Goal: Task Accomplishment & Management: Manage account settings

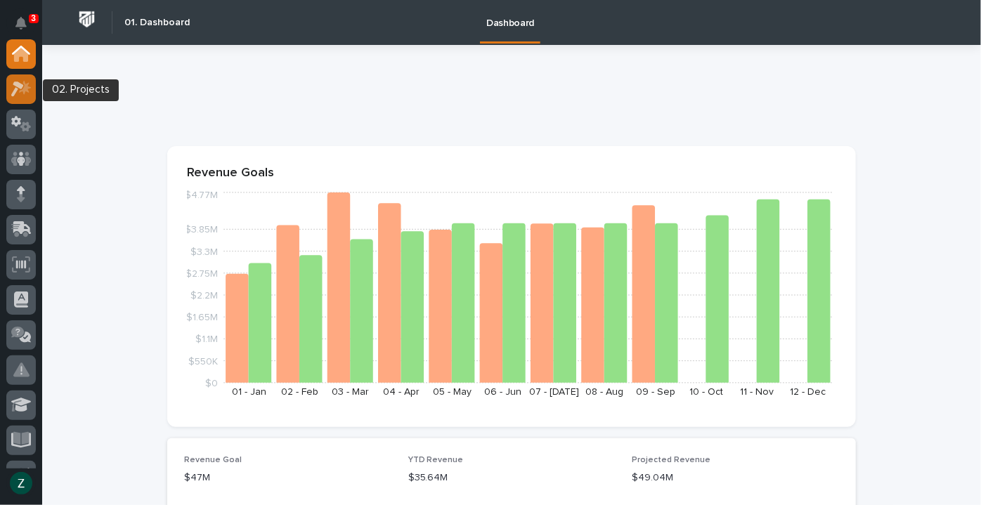
click at [27, 86] on icon at bounding box center [25, 87] width 12 height 14
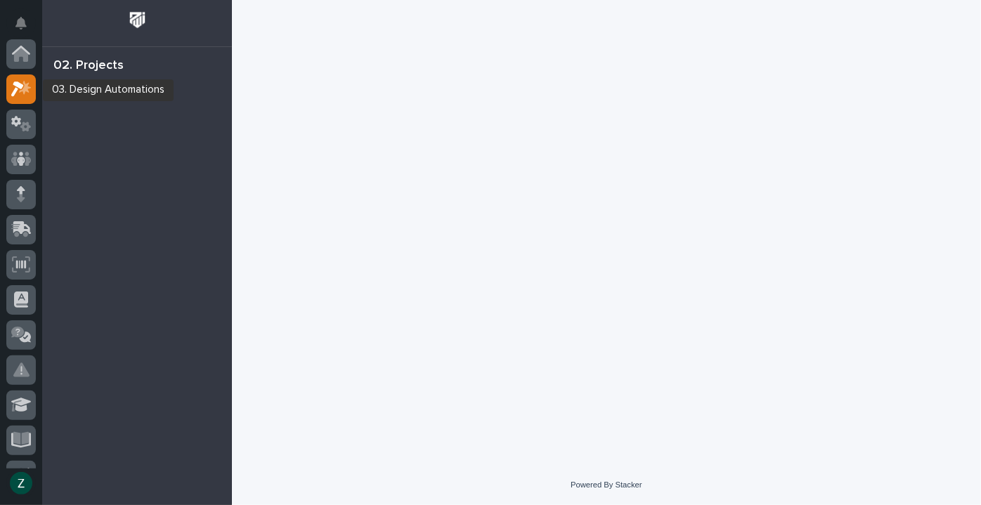
scroll to position [35, 0]
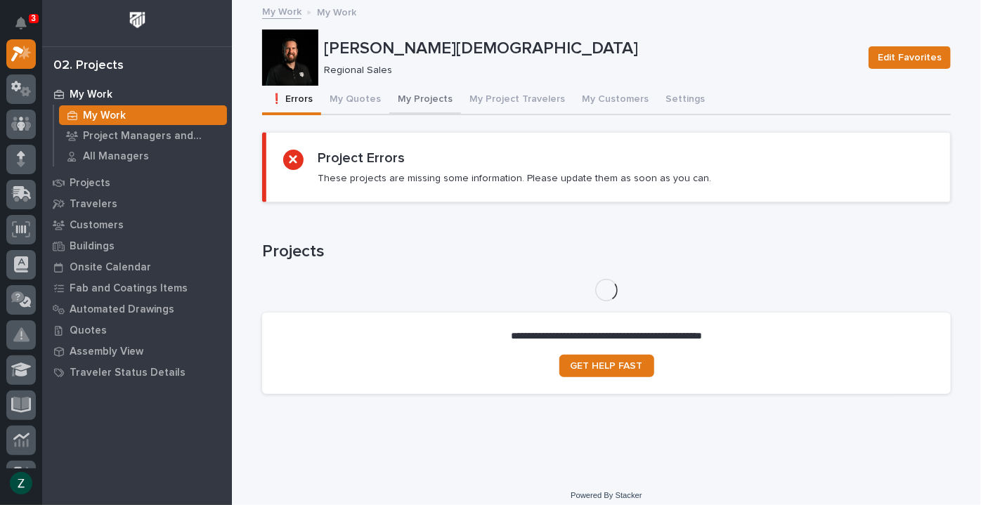
click at [403, 101] on button "My Projects" at bounding box center [425, 101] width 72 height 30
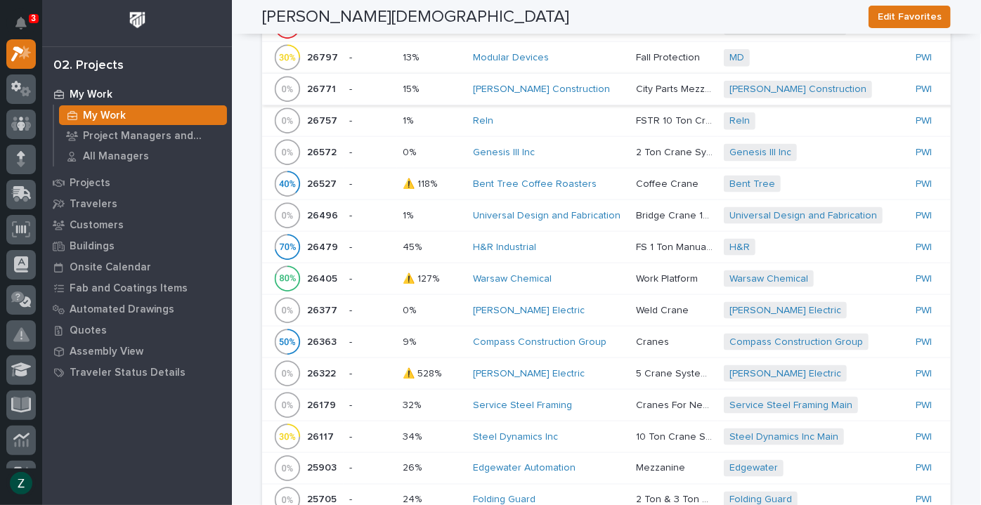
scroll to position [957, 0]
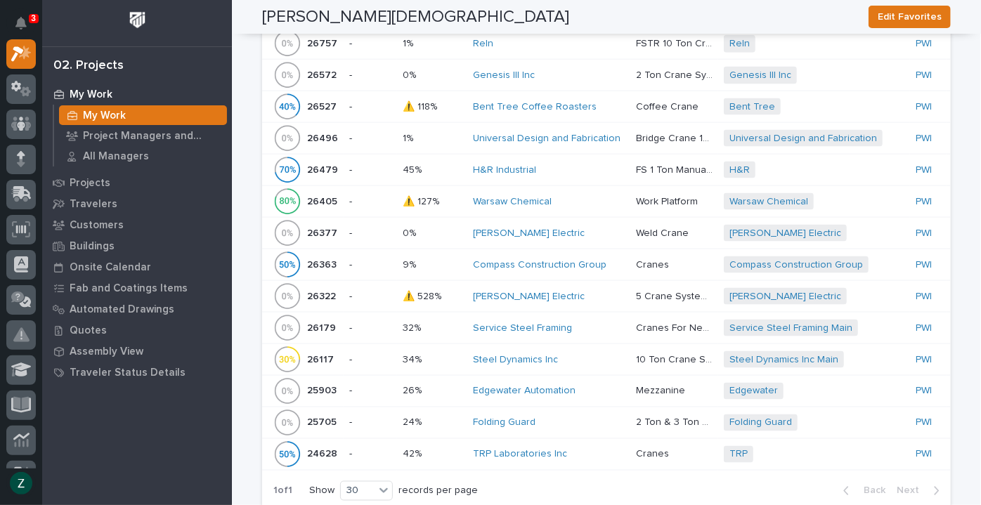
click at [630, 261] on td "Cranes Cranes" at bounding box center [674, 265] width 88 height 32
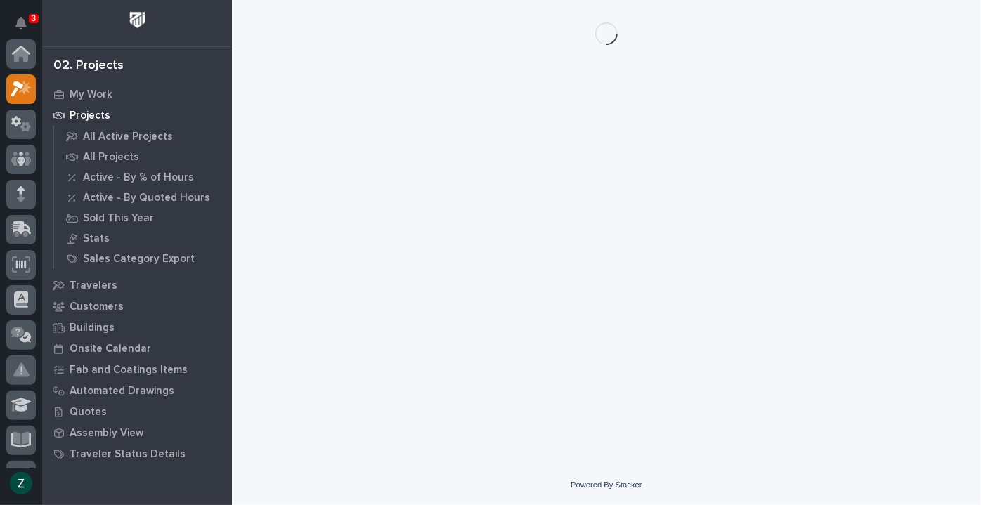
scroll to position [35, 0]
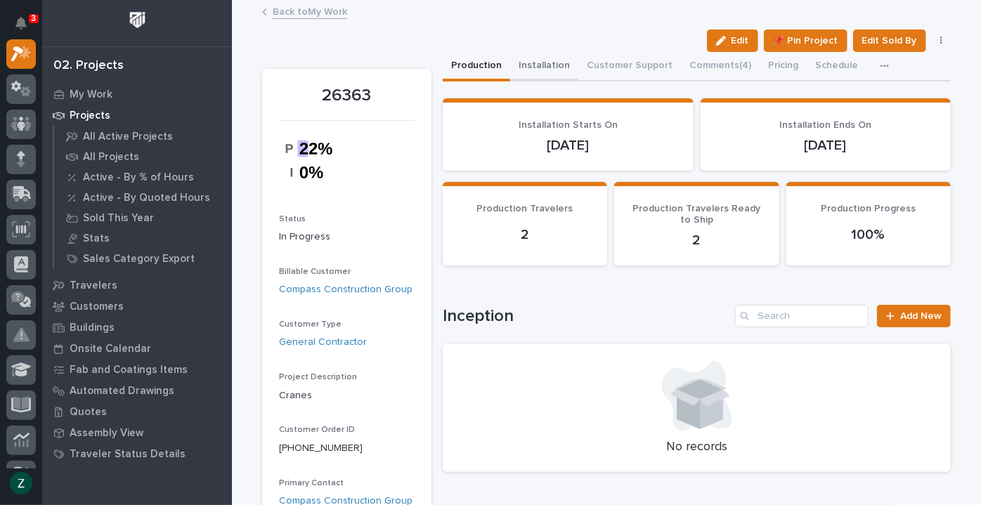
click at [541, 74] on button "Installation" at bounding box center [544, 67] width 68 height 30
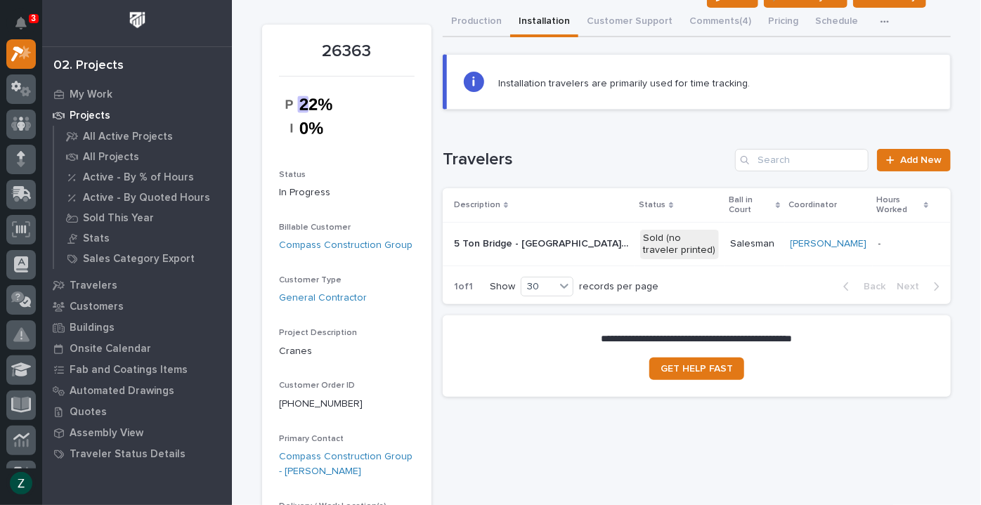
scroll to position [63, 0]
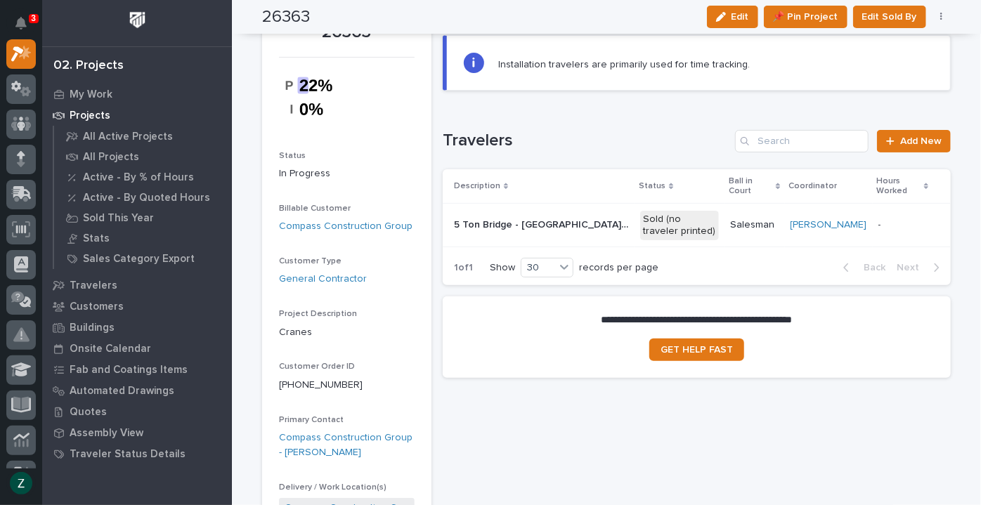
click at [748, 223] on p "Salesman" at bounding box center [754, 225] width 48 height 12
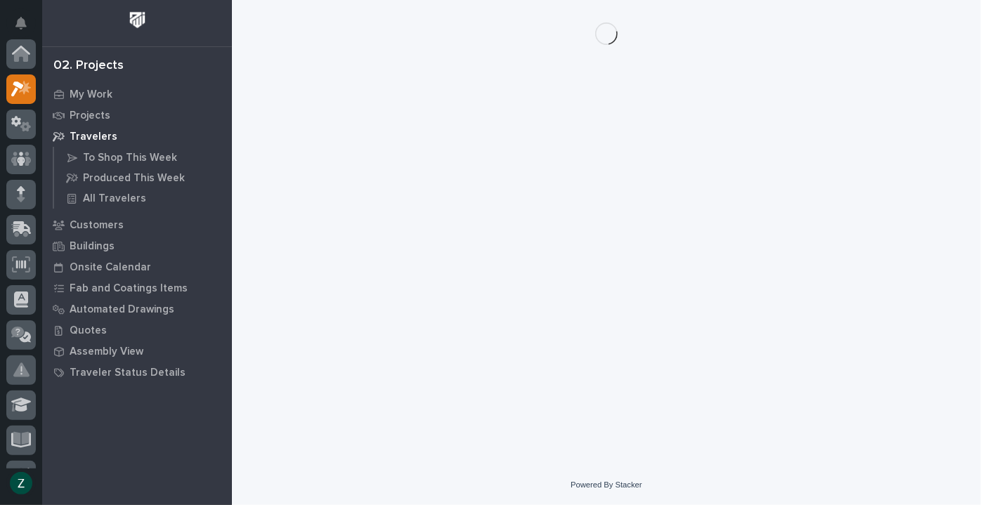
scroll to position [35, 0]
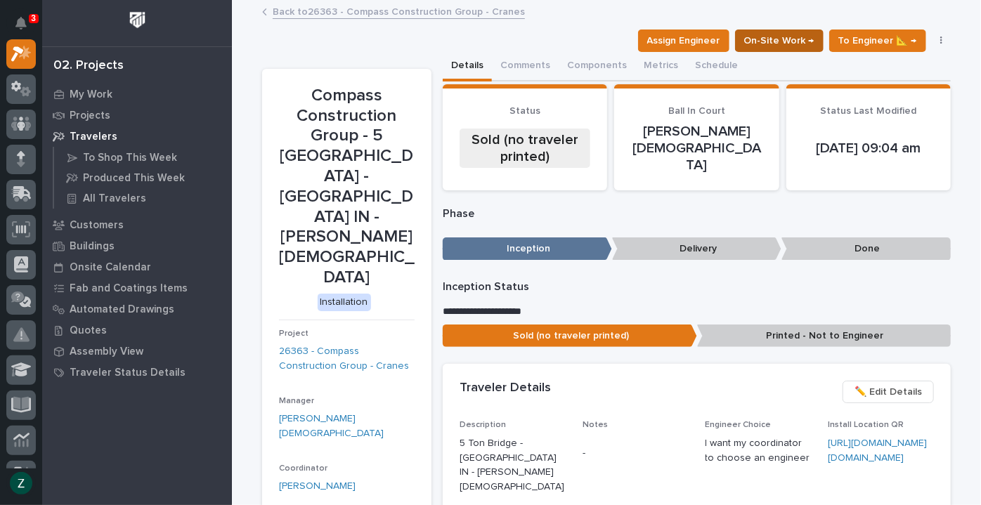
click at [787, 42] on span "On-Site Work →" at bounding box center [779, 40] width 70 height 17
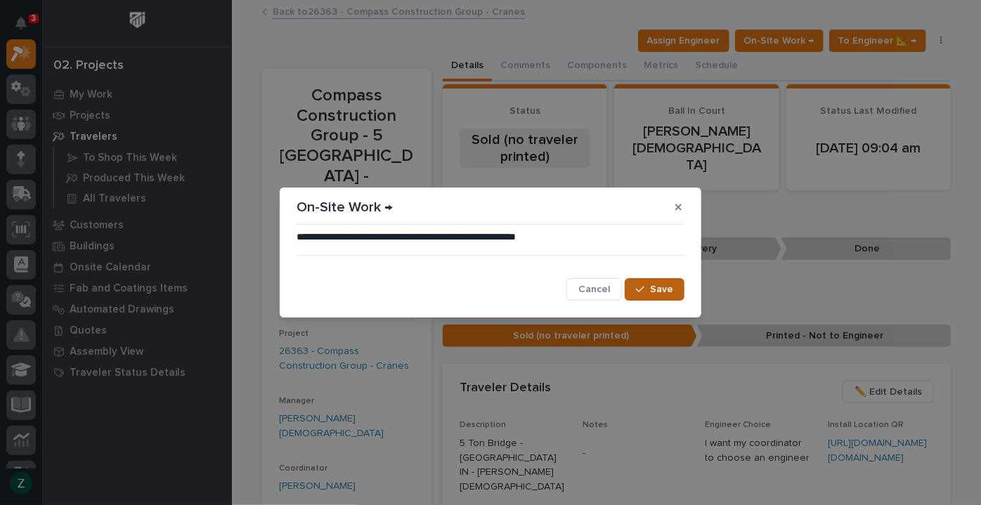
click at [664, 290] on span "Save" at bounding box center [661, 289] width 23 height 13
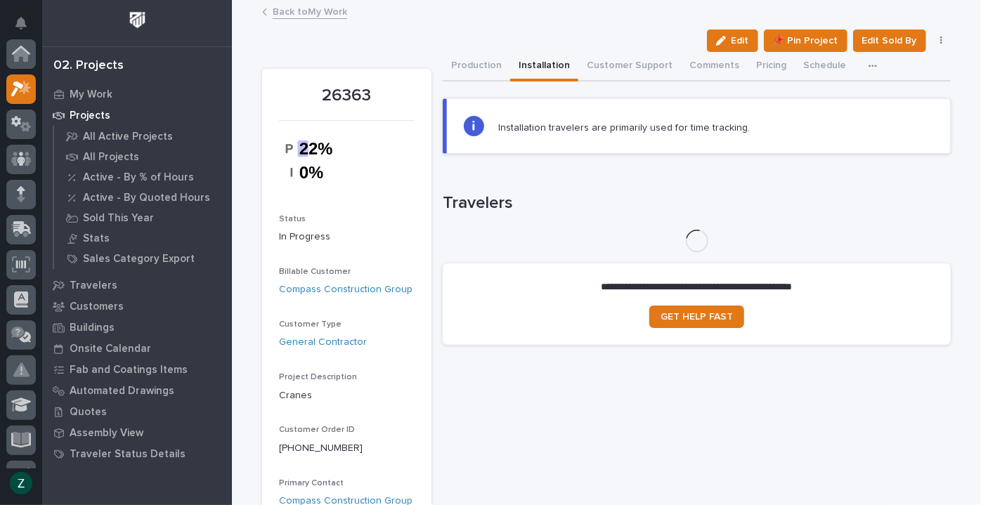
scroll to position [35, 0]
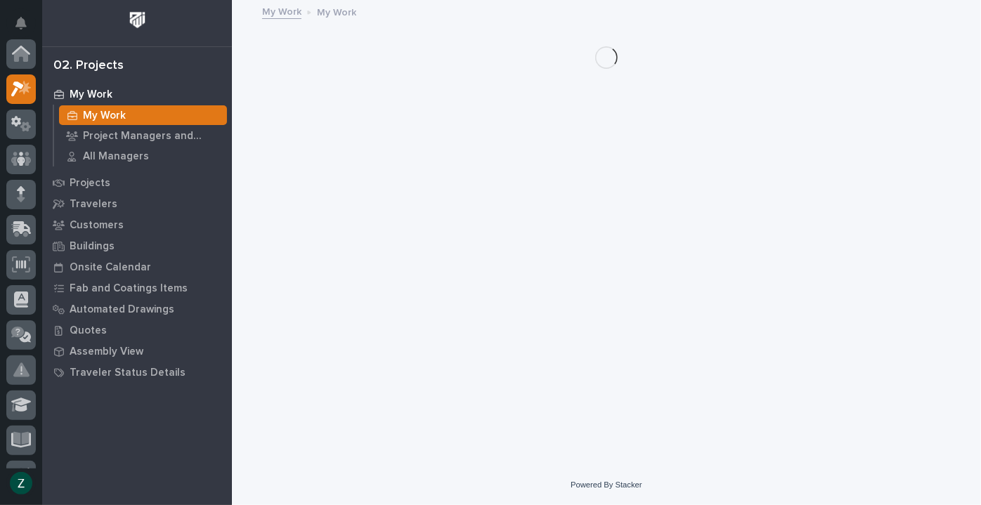
scroll to position [35, 0]
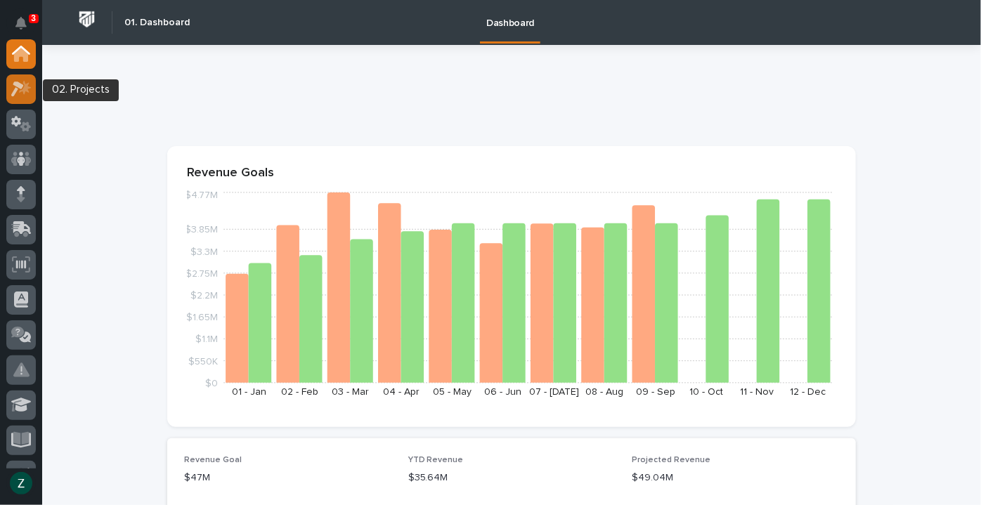
click at [20, 87] on icon at bounding box center [17, 88] width 13 height 15
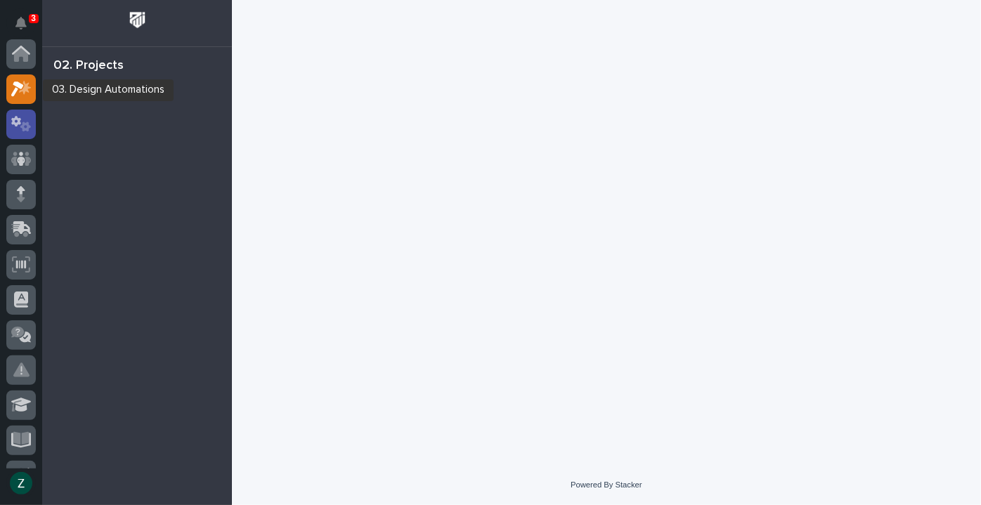
scroll to position [35, 0]
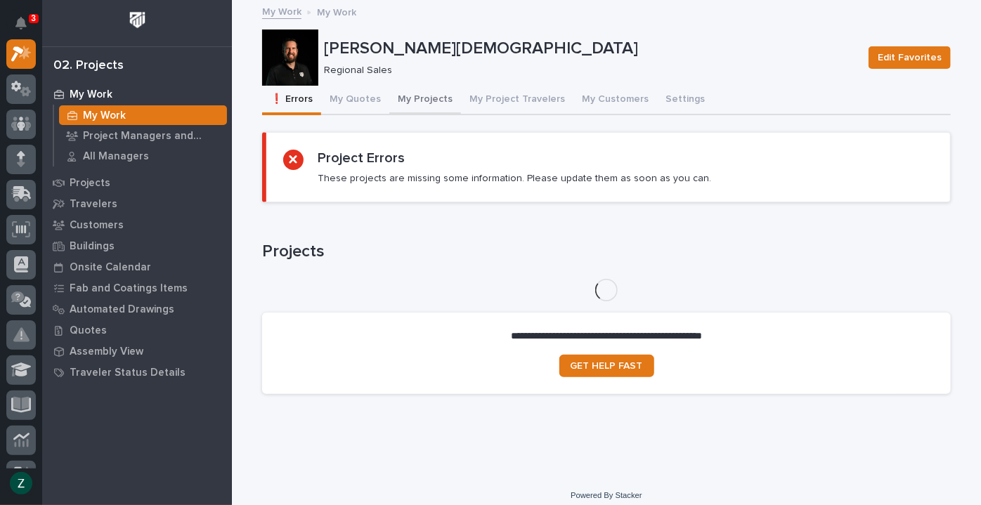
click at [433, 95] on button "My Projects" at bounding box center [425, 101] width 72 height 30
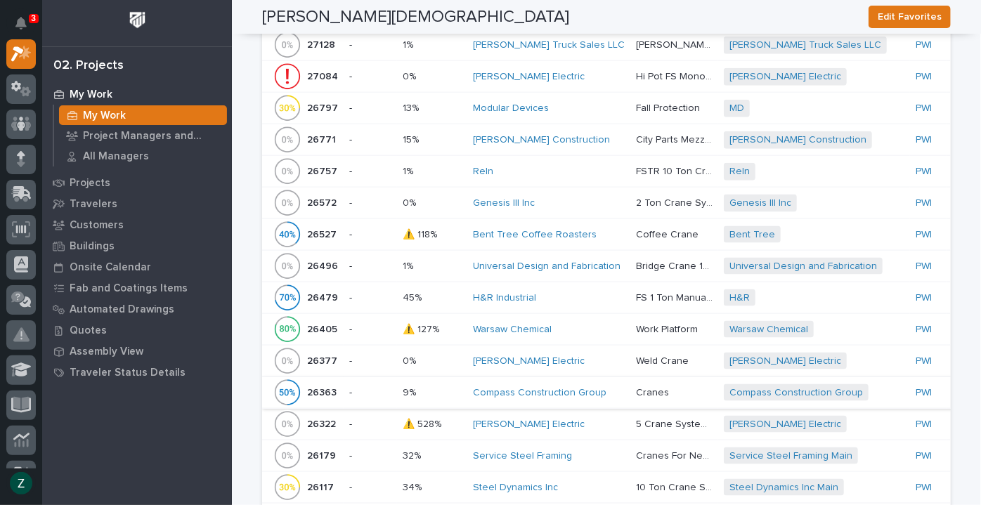
scroll to position [957, 0]
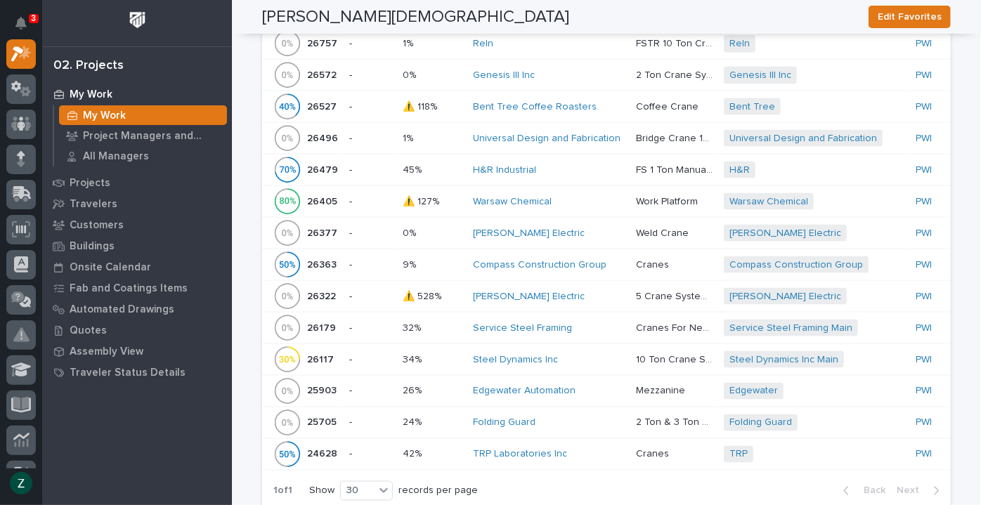
click at [605, 355] on td "Steel Dynamics Inc" at bounding box center [548, 359] width 163 height 32
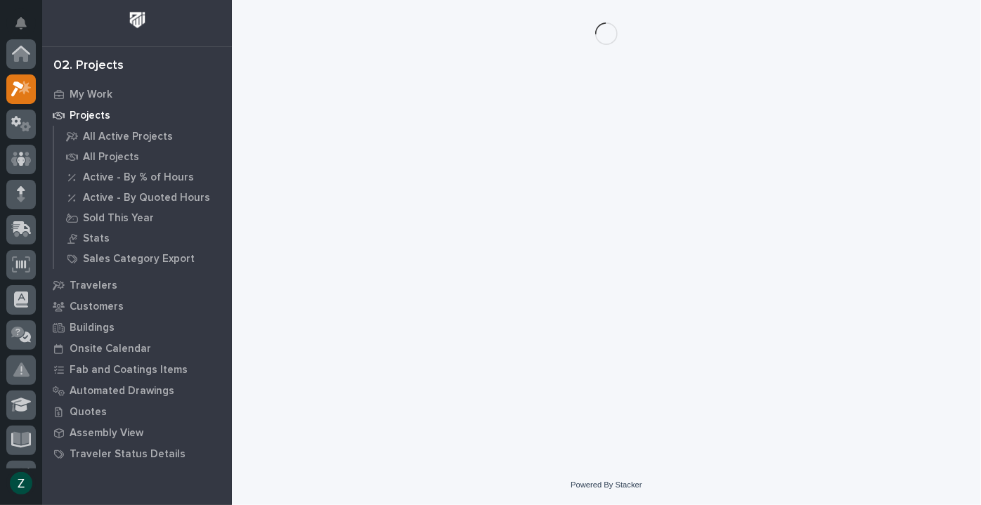
scroll to position [35, 0]
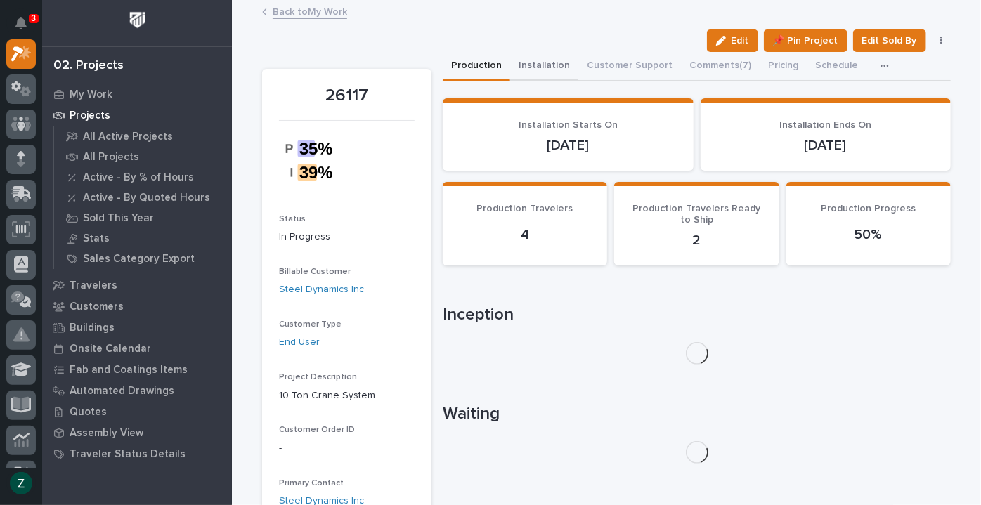
click at [541, 71] on button "Installation" at bounding box center [544, 67] width 68 height 30
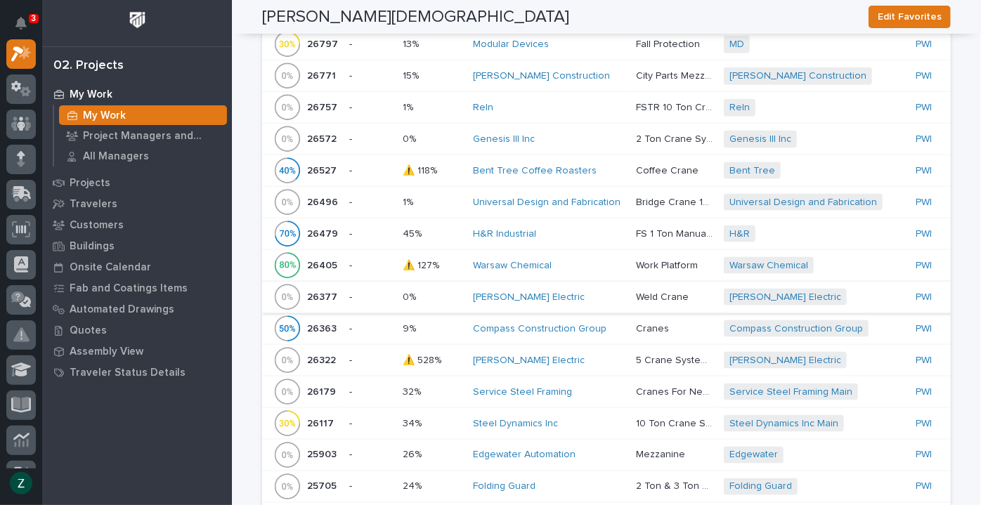
scroll to position [1021, 0]
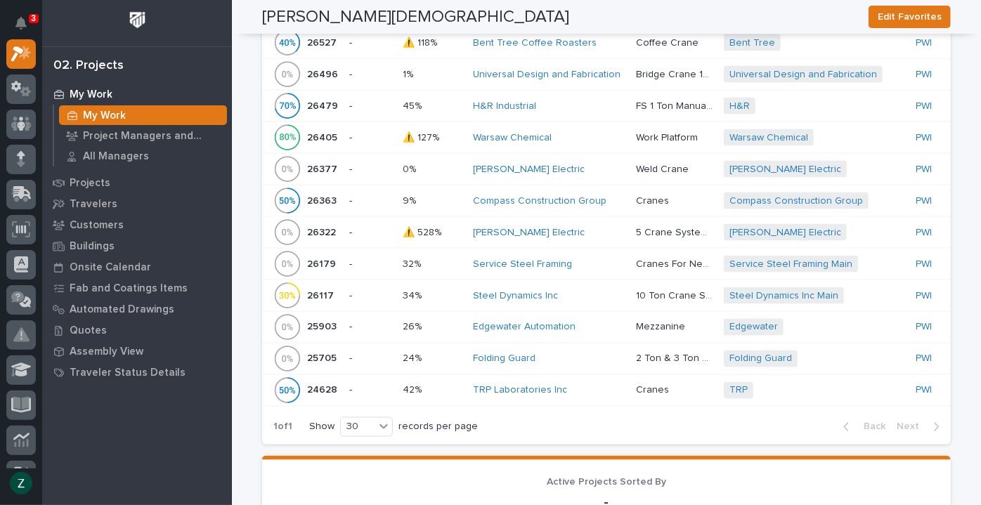
click at [586, 353] on div "Folding Guard" at bounding box center [549, 359] width 152 height 12
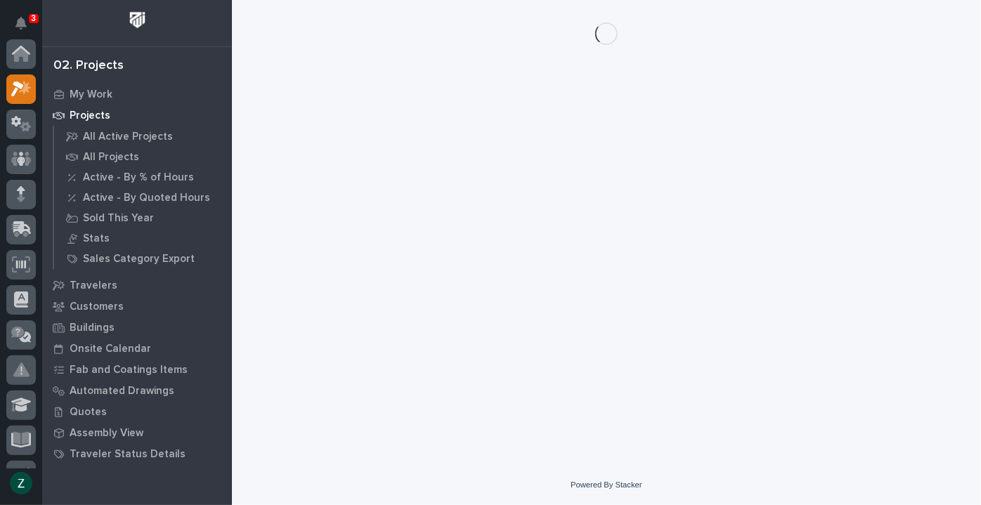
scroll to position [35, 0]
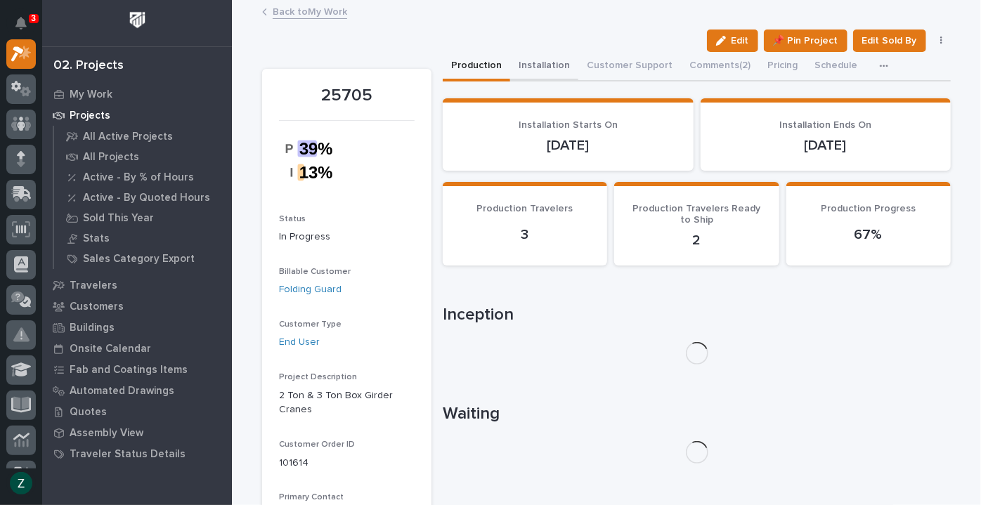
click at [535, 55] on button "Installation" at bounding box center [544, 67] width 68 height 30
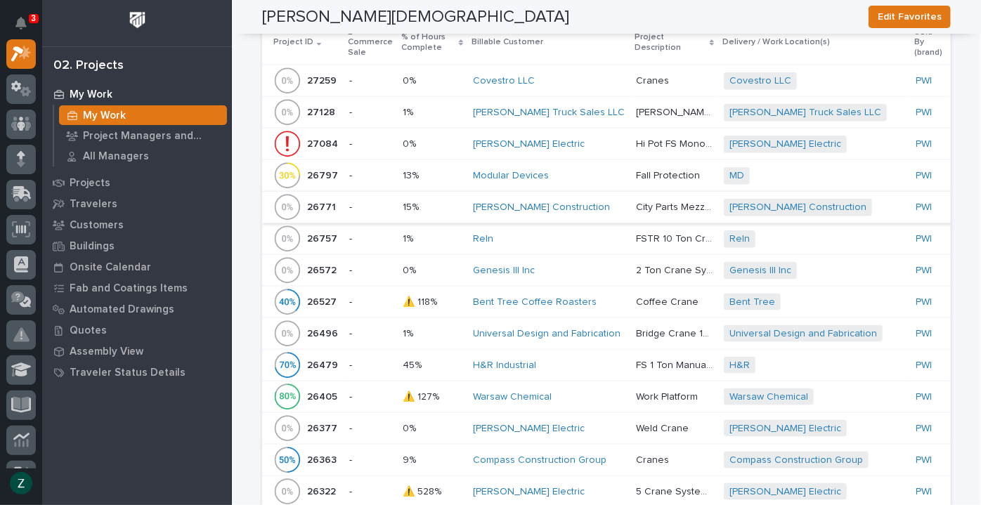
scroll to position [766, 0]
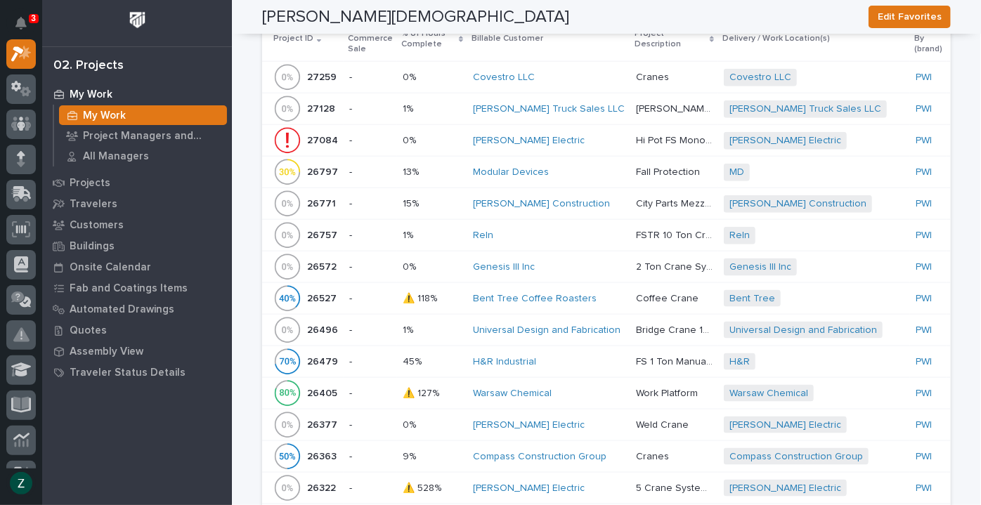
click at [579, 169] on div "Modular Devices" at bounding box center [549, 172] width 152 height 12
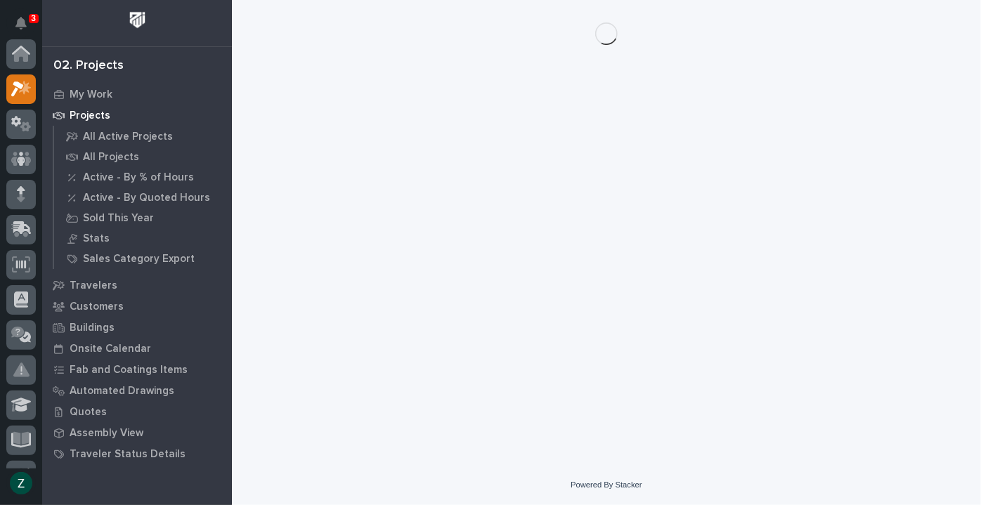
scroll to position [35, 0]
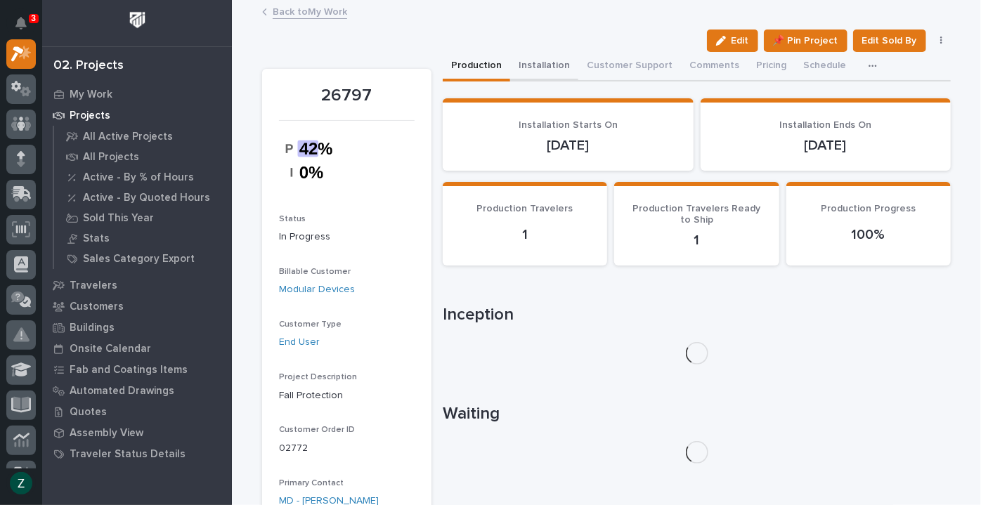
click at [543, 67] on button "Installation" at bounding box center [544, 67] width 68 height 30
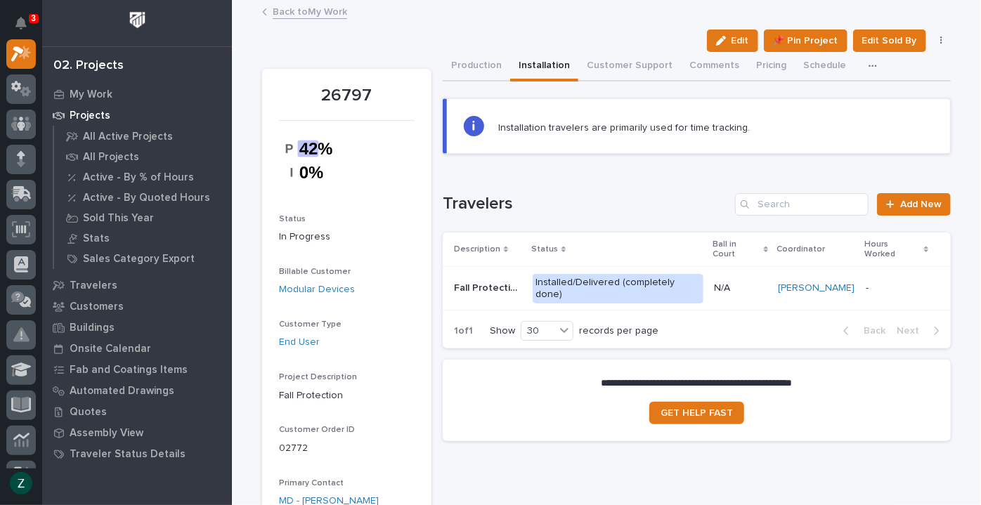
click at [760, 244] on div "Ball in Court" at bounding box center [740, 250] width 55 height 26
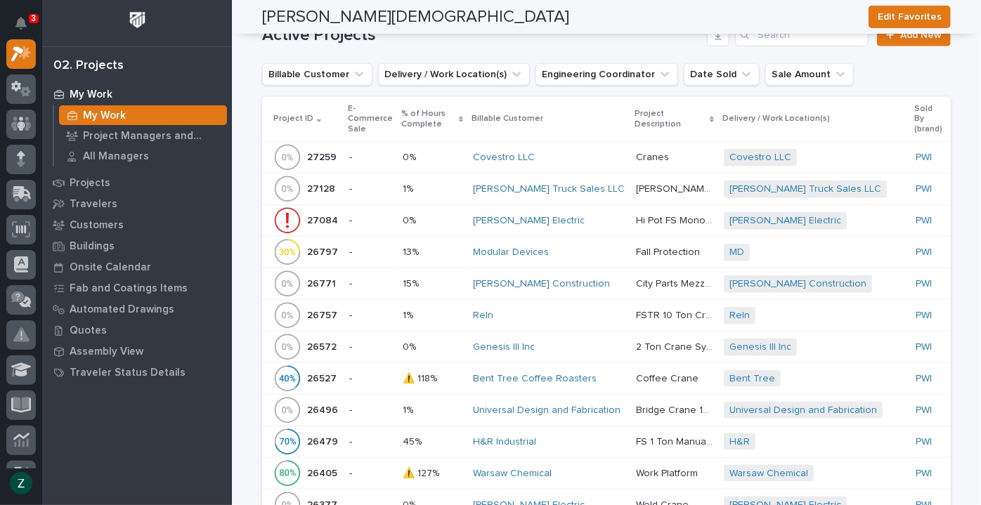
scroll to position [702, 0]
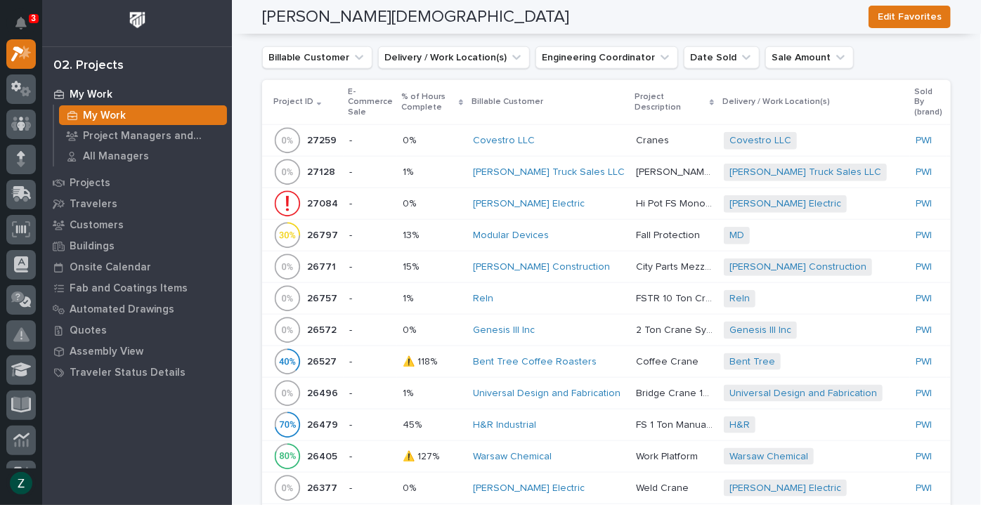
click at [599, 230] on div "Modular Devices" at bounding box center [549, 236] width 152 height 12
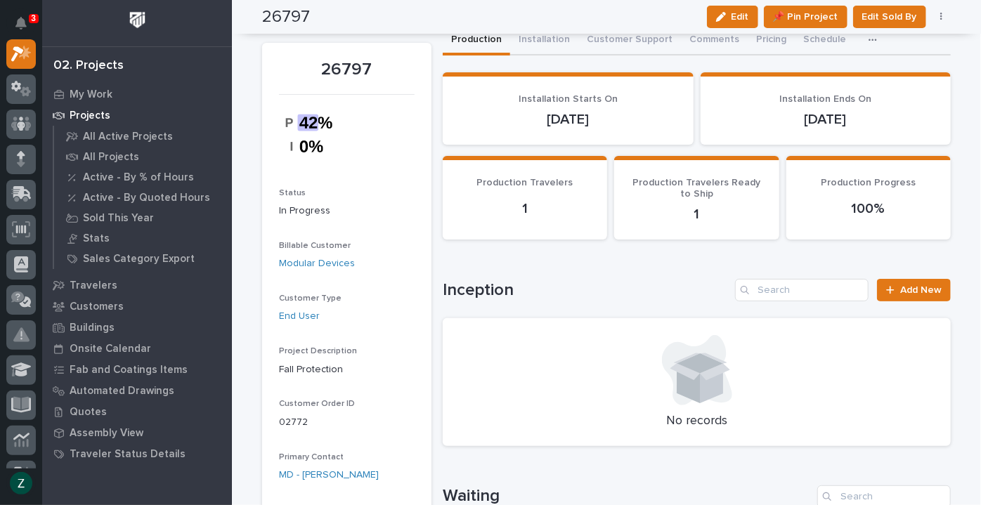
scroll to position [1, 0]
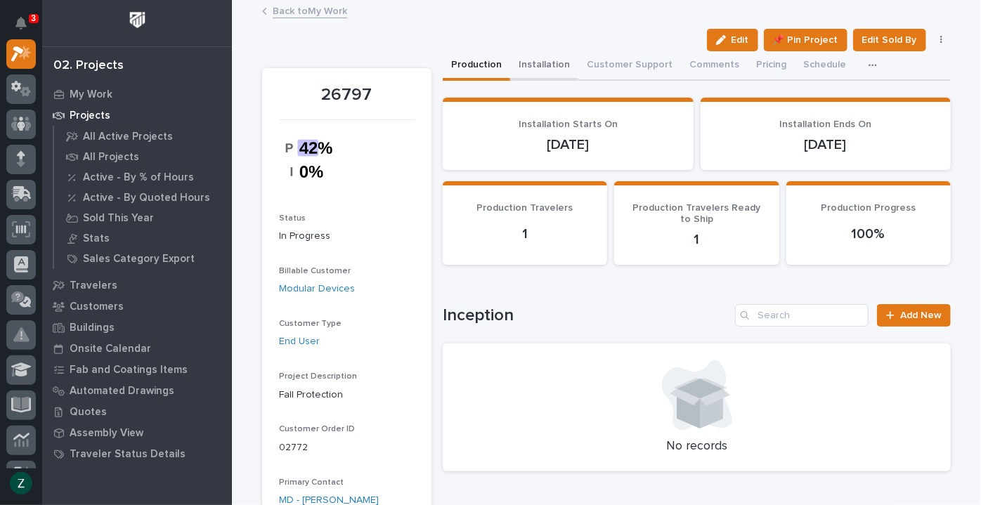
click at [550, 62] on button "Installation" at bounding box center [544, 66] width 68 height 30
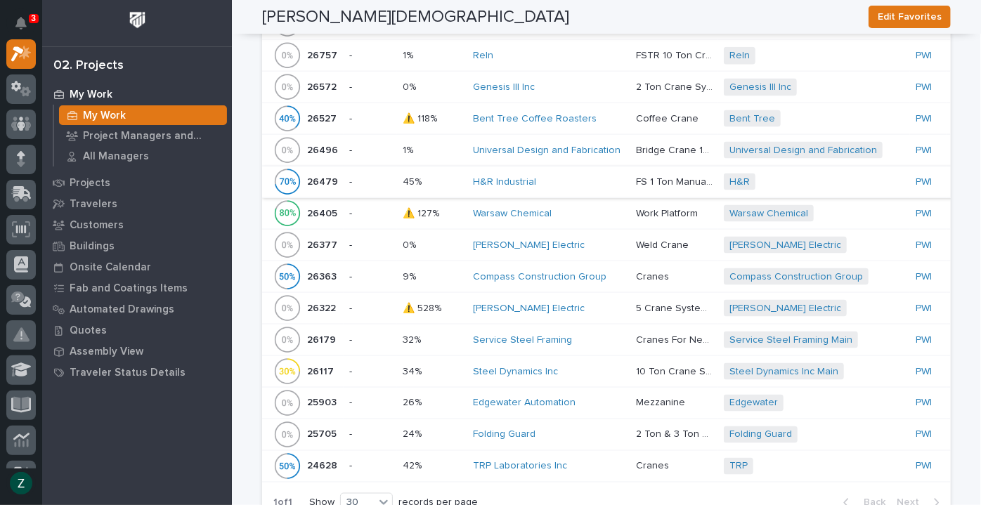
scroll to position [1021, 0]
